Goal: Task Accomplishment & Management: Use online tool/utility

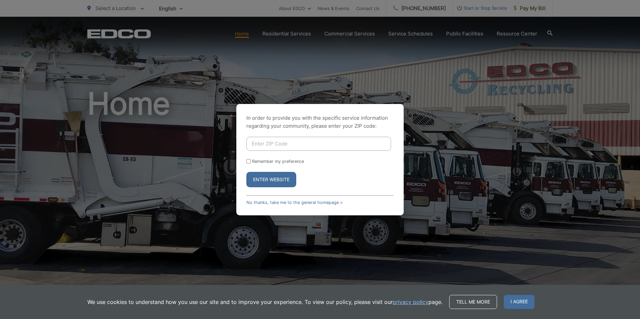
click at [260, 141] on input "Enter ZIP Code" at bounding box center [318, 144] width 145 height 14
type input "92113"
click at [268, 180] on button "Enter Website" at bounding box center [271, 179] width 50 height 15
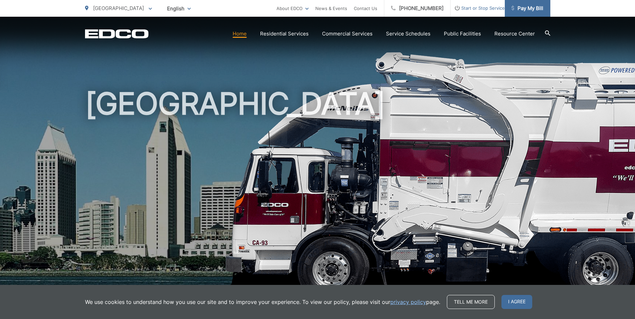
click at [533, 3] on link "Pay My Bill" at bounding box center [528, 8] width 46 height 17
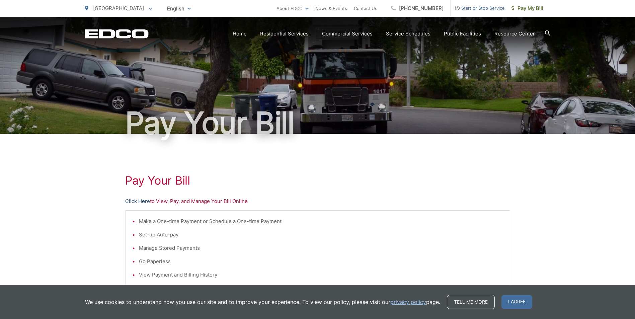
click at [131, 201] on link "Click Here" at bounding box center [137, 202] width 25 height 8
